Goal: Find specific page/section: Find specific page/section

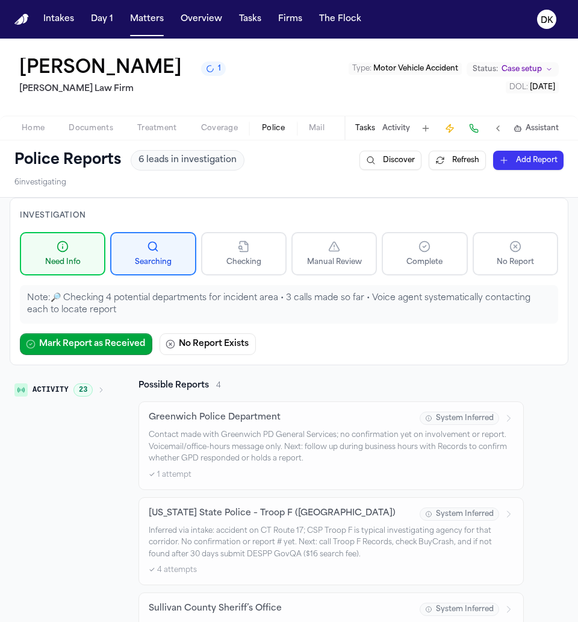
click at [89, 375] on div "Investigation Need Info Searching Checking Manual Review Complete No Report Not…" at bounding box center [289, 572] width 559 height 748
click at [89, 383] on span "23" at bounding box center [83, 389] width 19 height 13
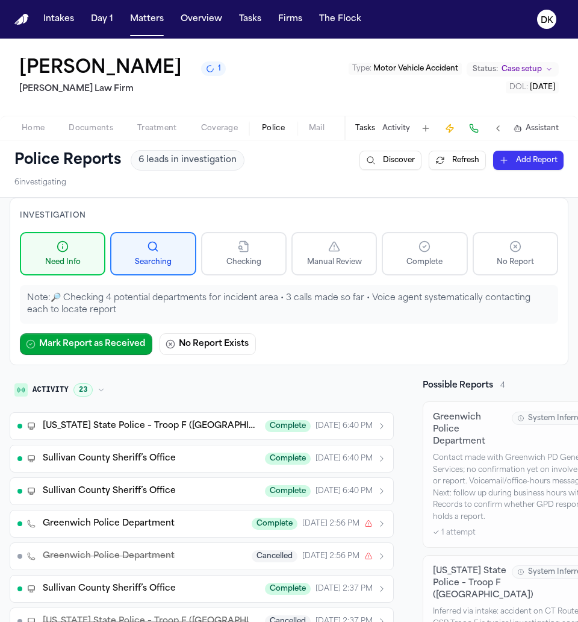
click at [140, 426] on span "[US_STATE] State Police – Troop F ([GEOGRAPHIC_DATA])" at bounding box center [150, 426] width 215 height 12
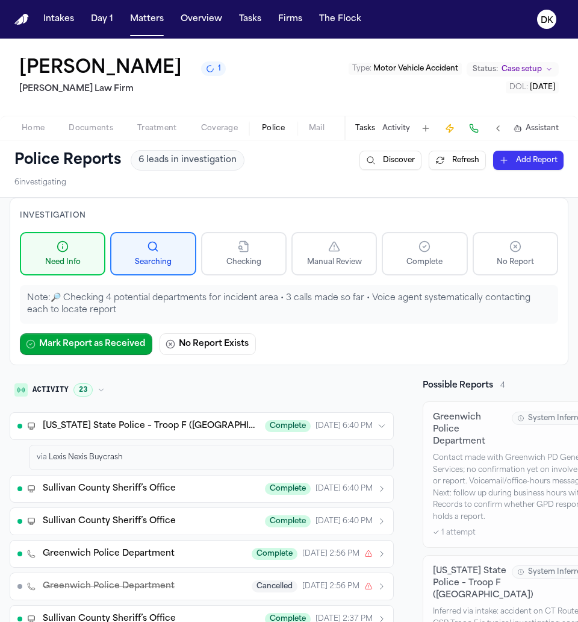
click at [139, 425] on span "[US_STATE] State Police – Troop F ([GEOGRAPHIC_DATA])" at bounding box center [150, 426] width 215 height 12
